Goal: Information Seeking & Learning: Learn about a topic

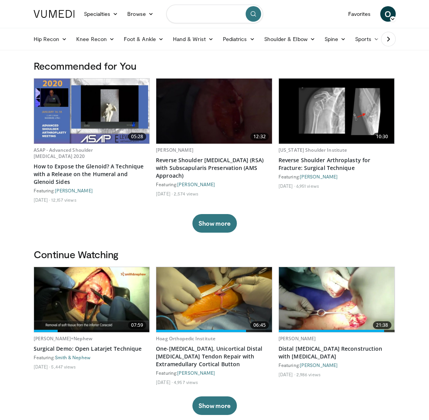
click at [198, 19] on input "Search topics, interventions" at bounding box center [214, 14] width 97 height 19
type input "**********"
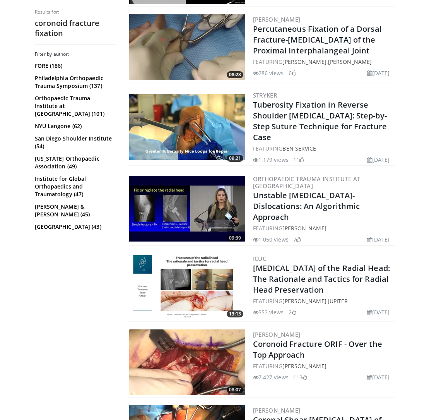
scroll to position [610, 0]
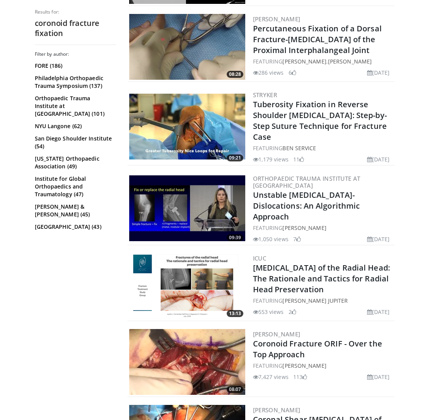
click at [196, 276] on img at bounding box center [187, 286] width 116 height 66
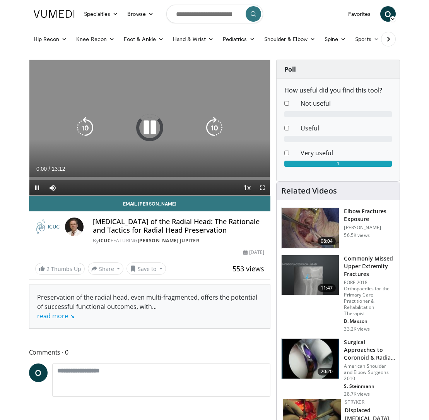
click at [263, 188] on span "Video Player" at bounding box center [262, 187] width 15 height 15
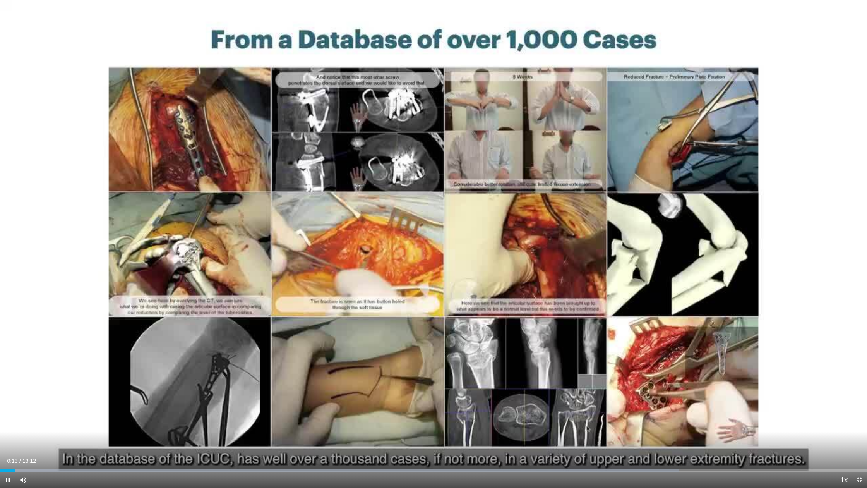
click at [429, 420] on span "Video Player" at bounding box center [859, 479] width 15 height 15
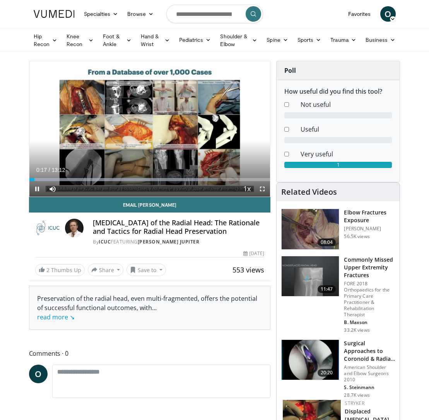
click at [264, 190] on span "Video Player" at bounding box center [262, 188] width 15 height 15
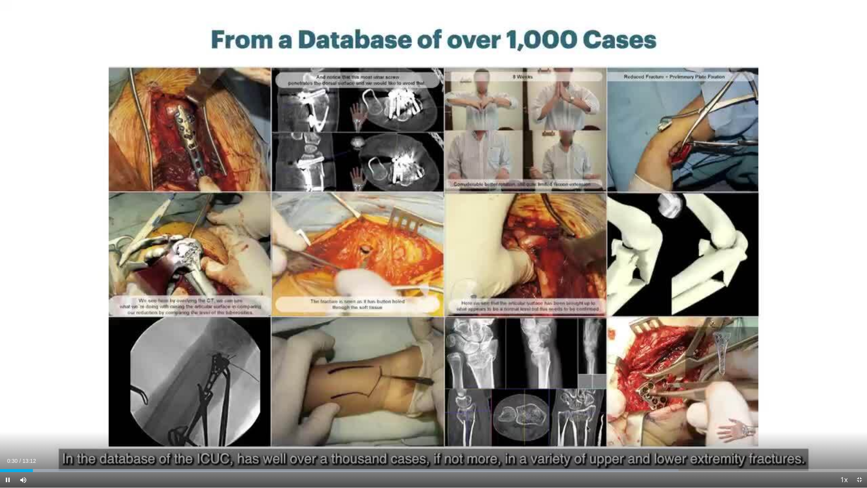
click at [429, 420] on span "Video Player" at bounding box center [859, 479] width 15 height 15
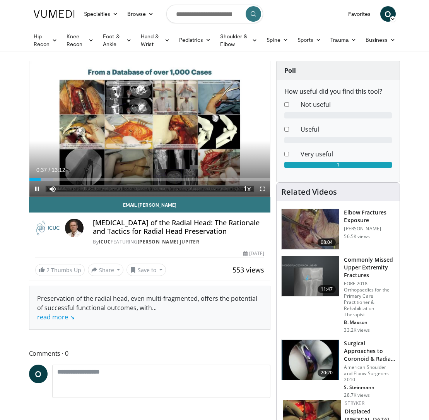
click at [262, 190] on span "Video Player" at bounding box center [262, 188] width 15 height 15
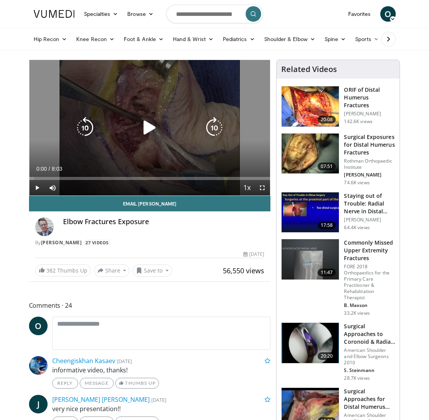
click at [37, 187] on span "Video Player" at bounding box center [36, 187] width 15 height 15
click at [262, 190] on span "Video Player" at bounding box center [262, 187] width 15 height 15
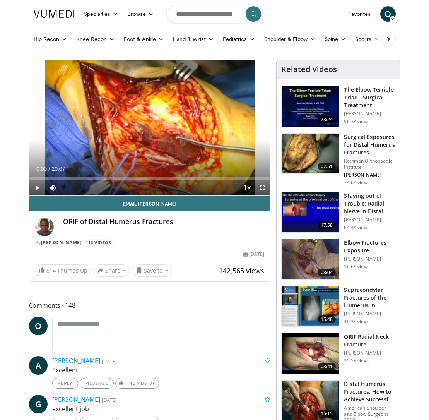
click at [319, 362] on img at bounding box center [310, 353] width 57 height 40
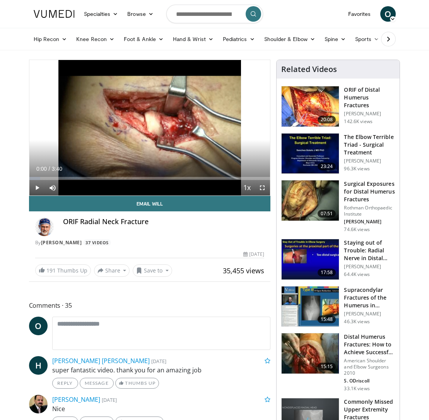
click at [262, 186] on span "Video Player" at bounding box center [262, 187] width 15 height 15
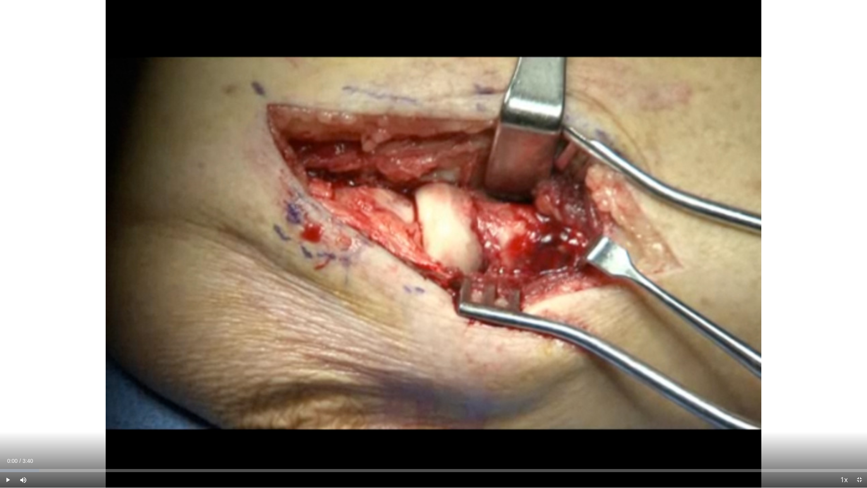
click at [11, 420] on span "Video Player" at bounding box center [7, 479] width 15 height 15
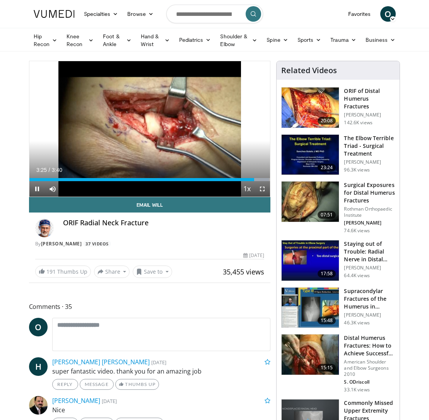
click at [38, 190] on span "Video Player" at bounding box center [36, 188] width 15 height 15
click at [206, 20] on input "Search topics, interventions" at bounding box center [214, 14] width 97 height 19
type input "********"
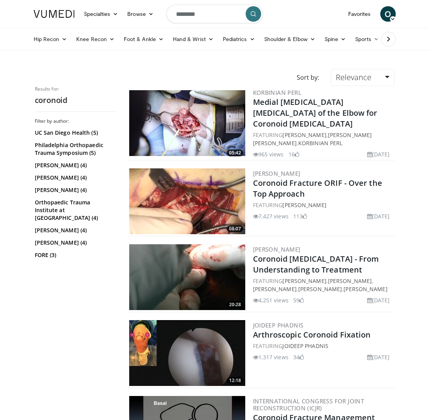
click at [202, 139] on img at bounding box center [187, 123] width 116 height 66
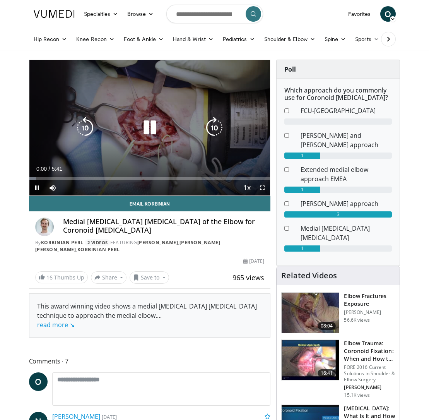
click at [262, 190] on span "Video Player" at bounding box center [262, 187] width 15 height 15
